Goal: Information Seeking & Learning: Learn about a topic

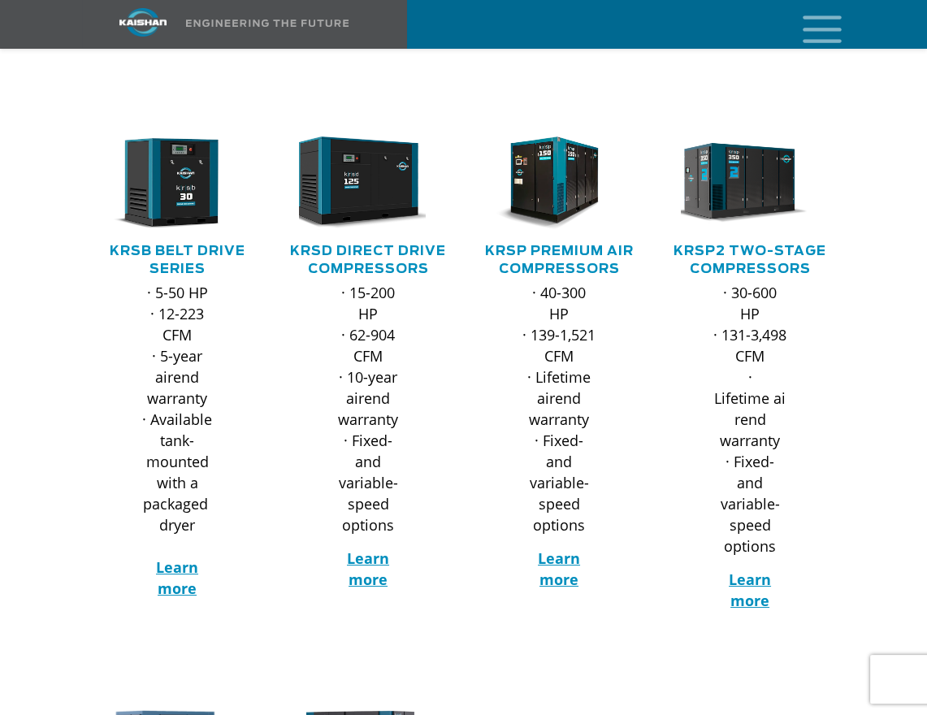
scroll to position [244, 0]
click at [370, 548] on strong "Learn more" at bounding box center [368, 568] width 42 height 41
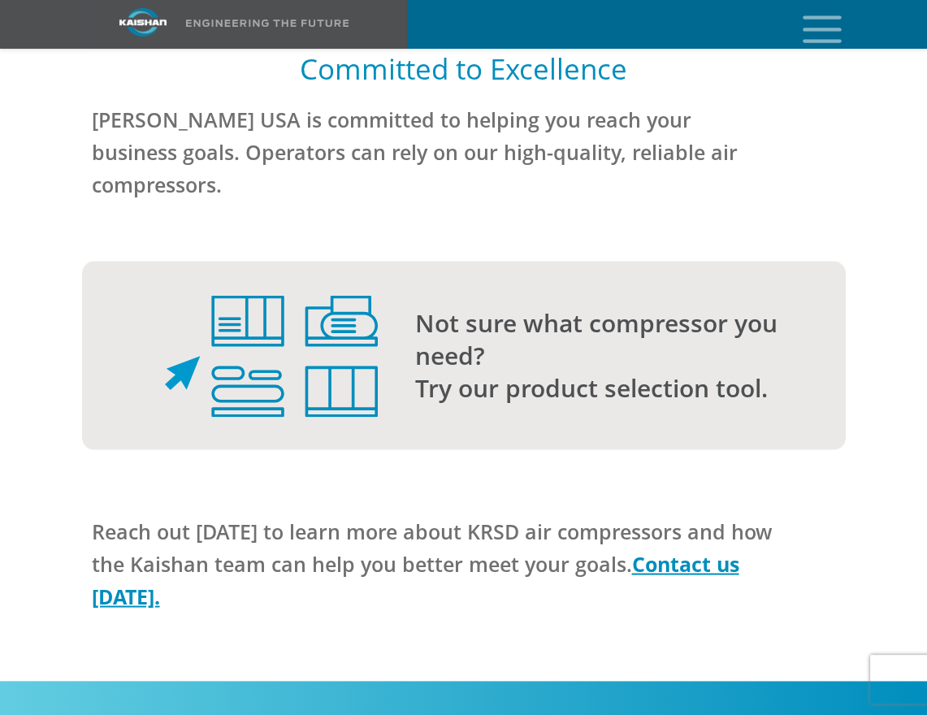
scroll to position [5117, 0]
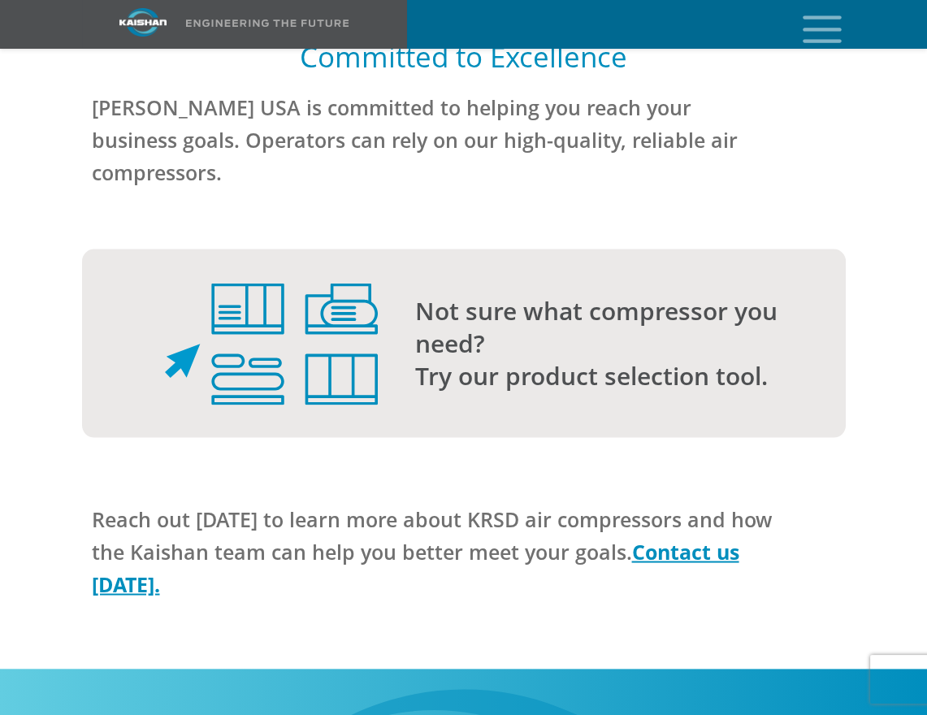
click at [435, 295] on p "Not sure what compressor you need? Try our product selection tool." at bounding box center [598, 343] width 366 height 97
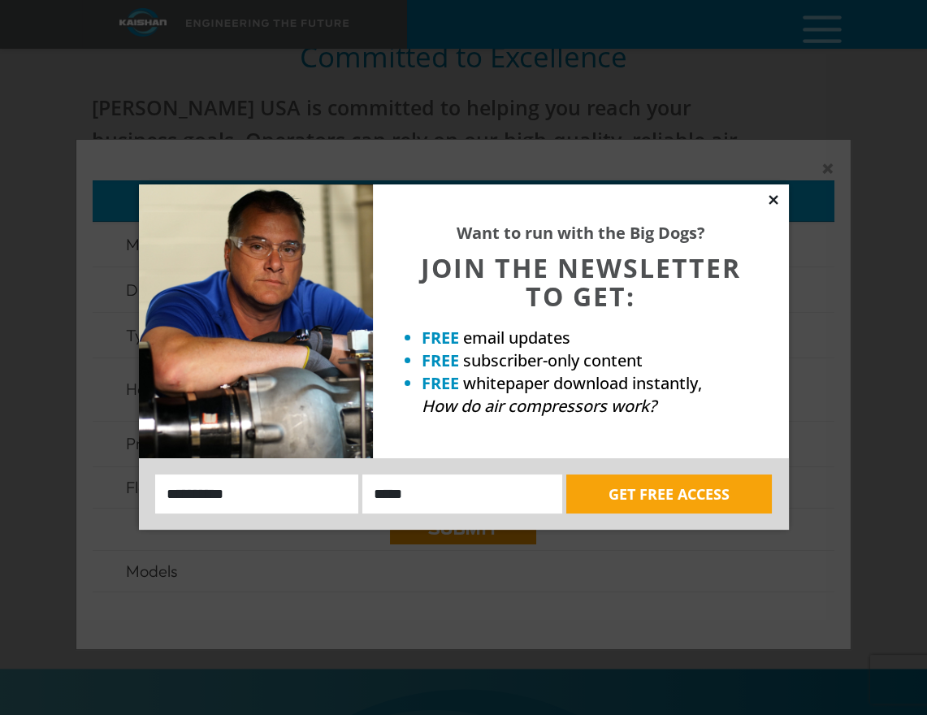
click at [769, 201] on icon at bounding box center [772, 199] width 9 height 9
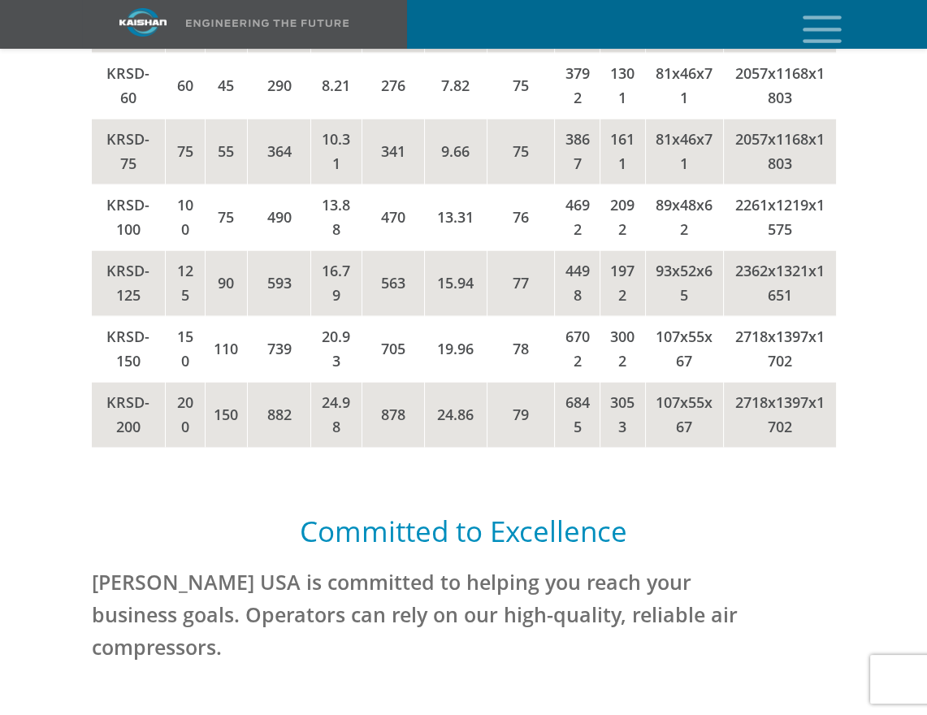
scroll to position [4630, 0]
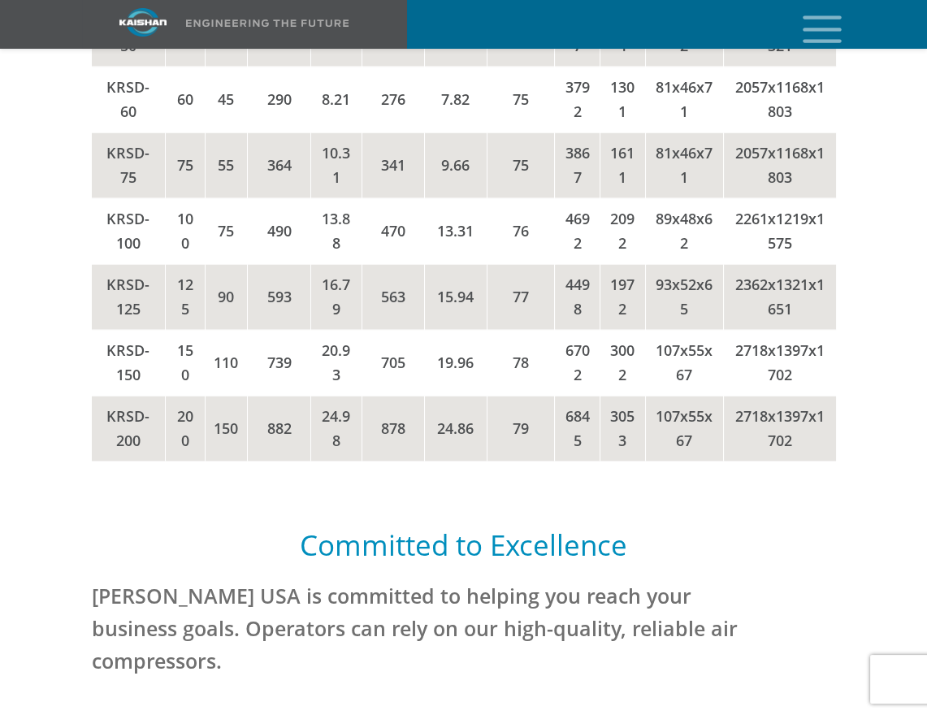
click at [457, 396] on td "24.86" at bounding box center [455, 429] width 63 height 66
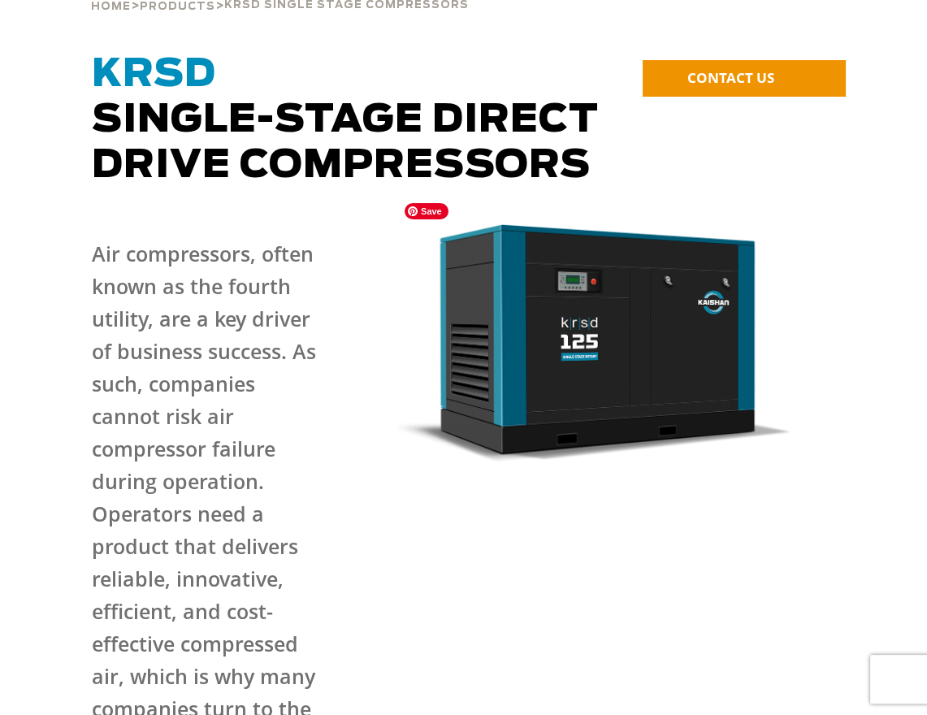
scroll to position [0, 0]
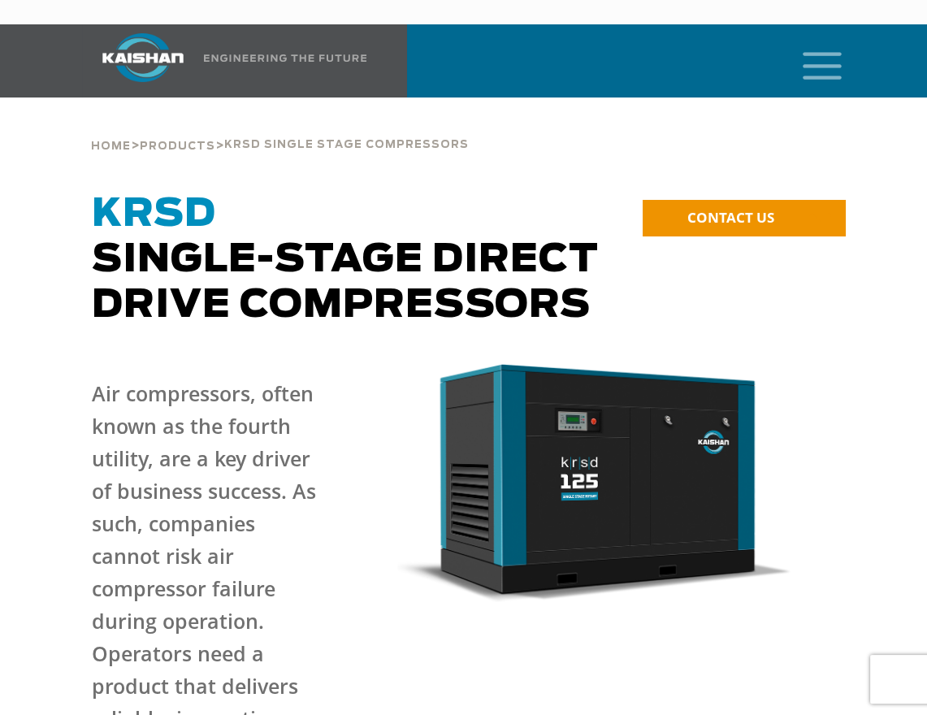
click at [146, 39] on img at bounding box center [143, 57] width 122 height 49
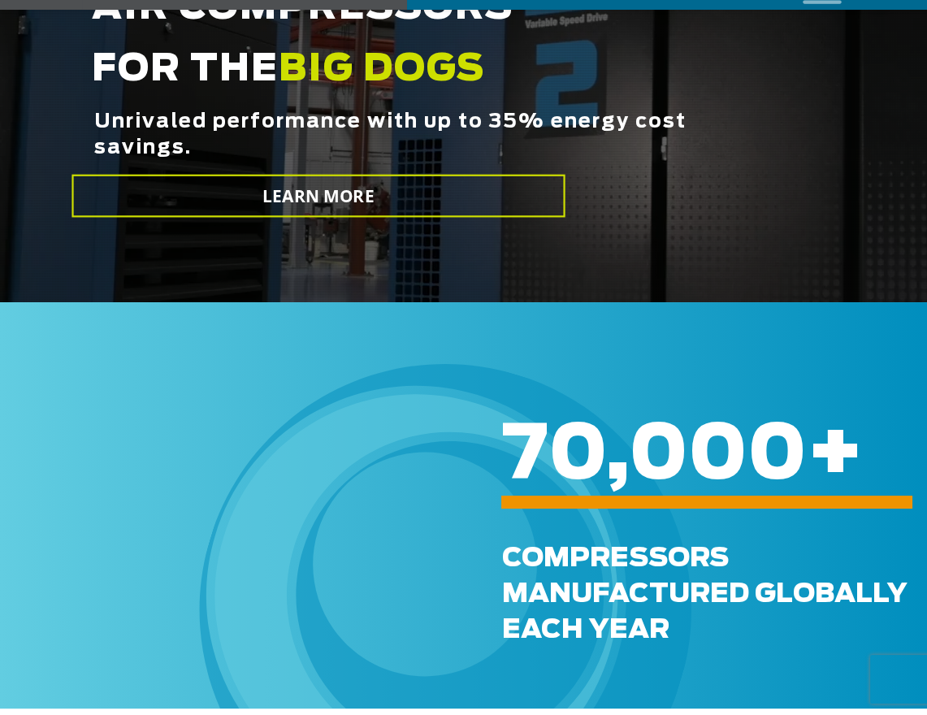
scroll to position [406, 0]
